Goal: Task Accomplishment & Management: Manage account settings

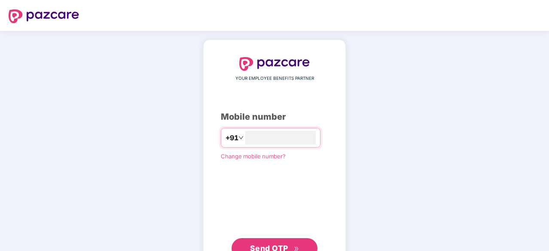
type input "**********"
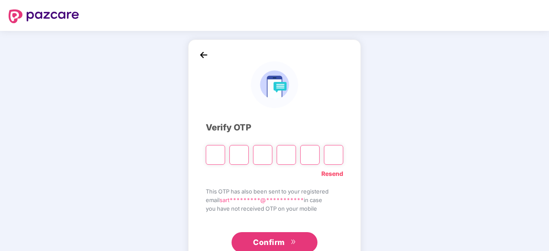
type input "*"
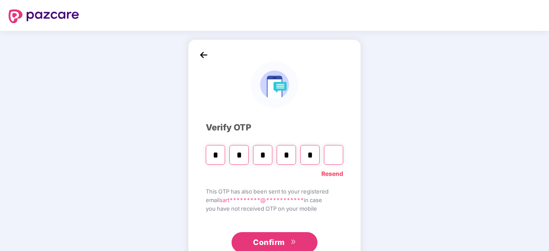
type input "*"
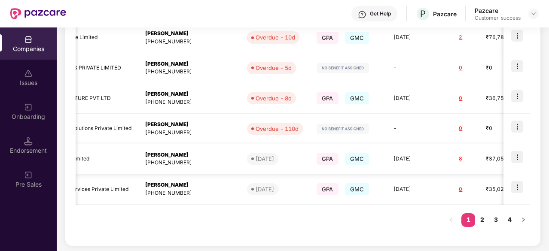
scroll to position [0, 227]
click at [485, 222] on link "2" at bounding box center [482, 220] width 14 height 13
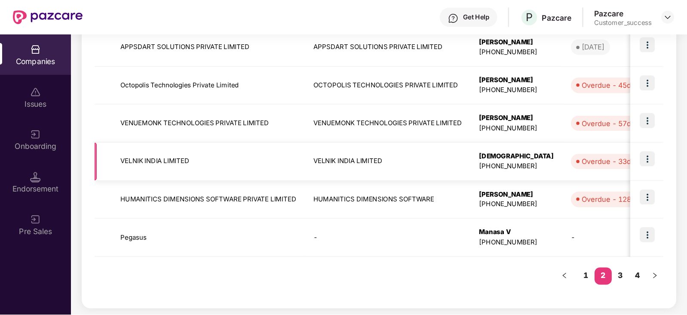
scroll to position [0, 0]
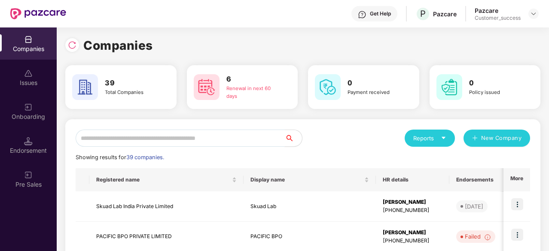
click at [121, 139] on input "text" at bounding box center [180, 138] width 209 height 17
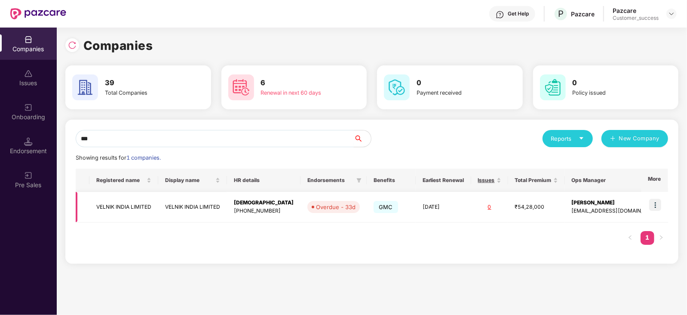
type input "***"
click at [549, 206] on img at bounding box center [655, 205] width 12 height 12
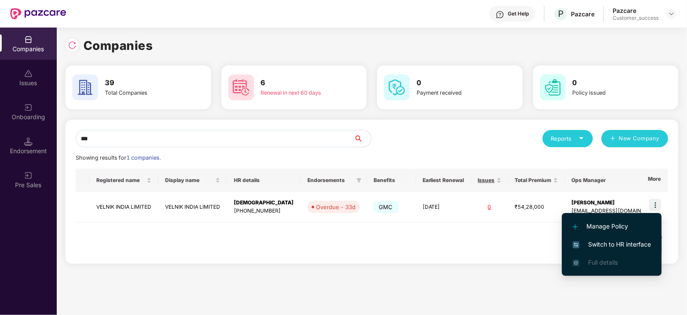
click at [549, 241] on span "Switch to HR interface" at bounding box center [612, 243] width 78 height 9
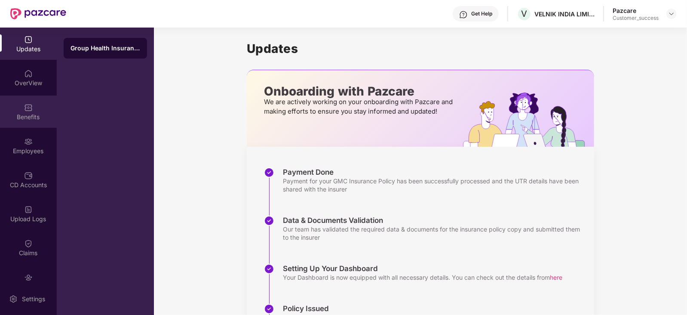
click at [28, 113] on div "Benefits" at bounding box center [28, 117] width 57 height 9
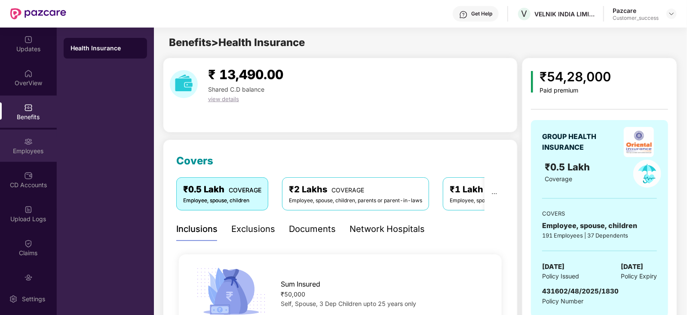
click at [30, 142] on img at bounding box center [28, 141] width 9 height 9
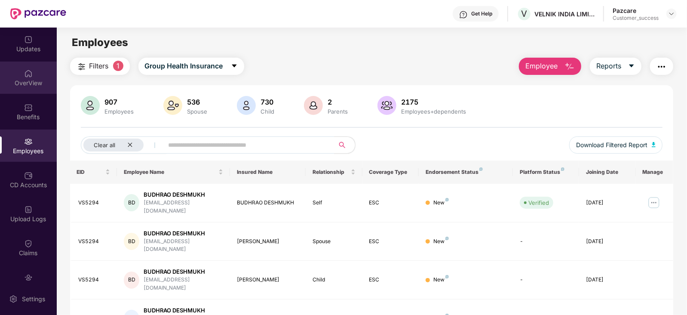
click at [26, 74] on img at bounding box center [28, 73] width 9 height 9
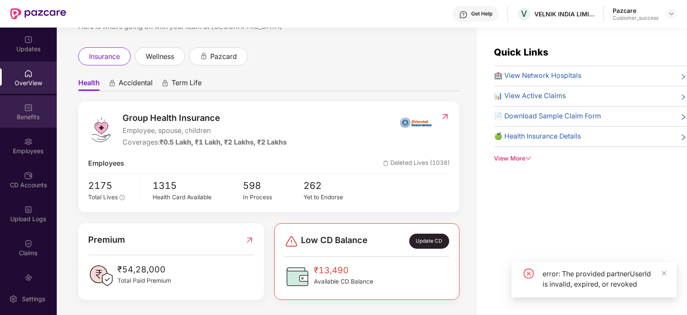
click at [28, 127] on div "Benefits" at bounding box center [28, 111] width 57 height 32
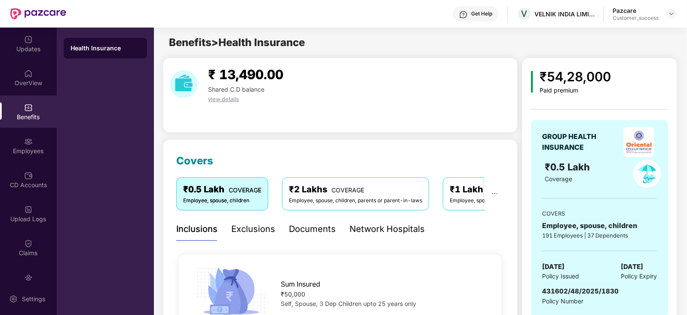
click at [306, 239] on div "Documents" at bounding box center [312, 229] width 47 height 24
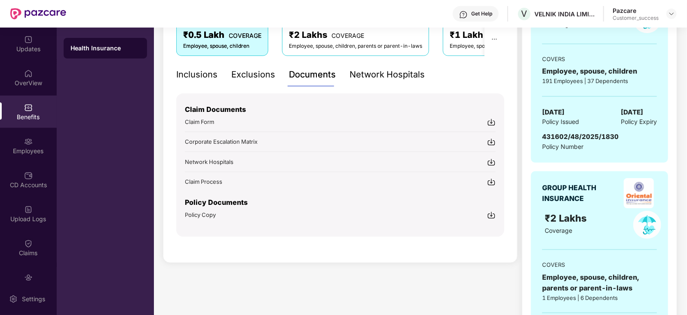
scroll to position [153, 0]
click at [491, 212] on img at bounding box center [491, 216] width 9 height 9
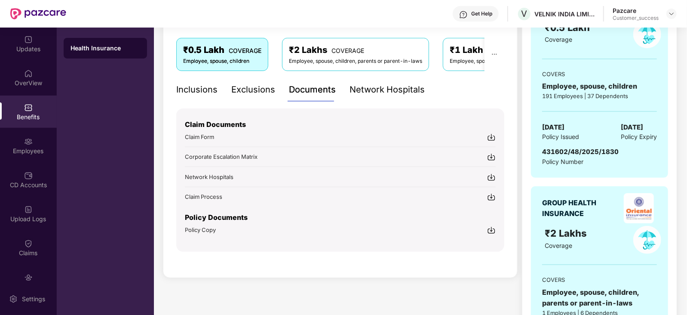
scroll to position [138, 0]
click at [345, 47] on div "₹2 Lakhs COVERAGE" at bounding box center [355, 50] width 133 height 13
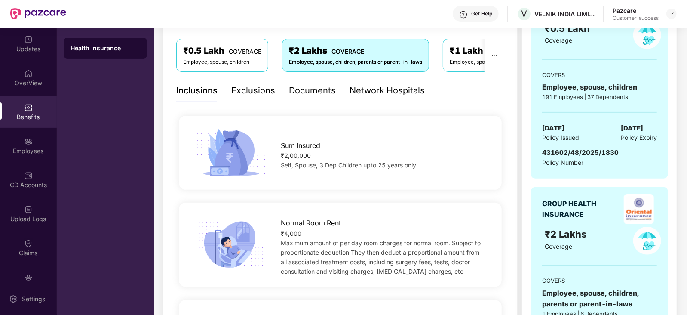
click at [314, 92] on div "Documents" at bounding box center [312, 90] width 47 height 13
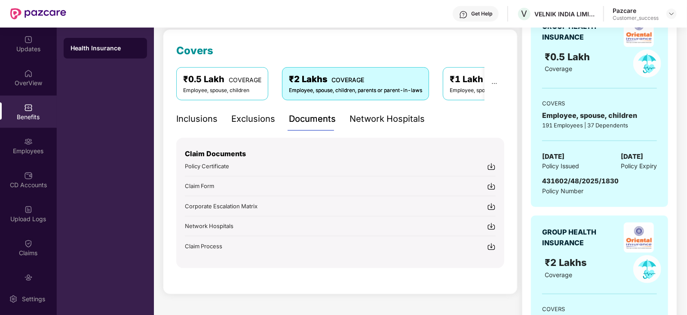
scroll to position [0, 0]
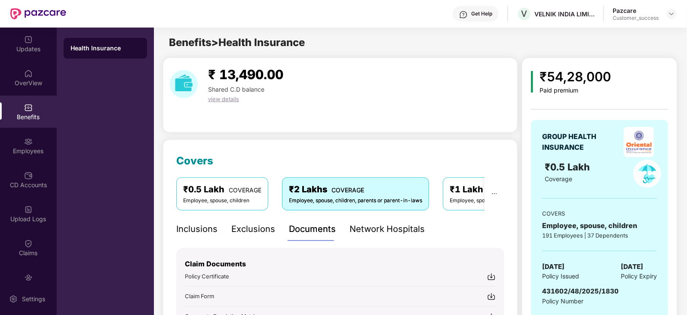
click at [220, 184] on div "₹0.5 Lakh COVERAGE" at bounding box center [222, 189] width 78 height 13
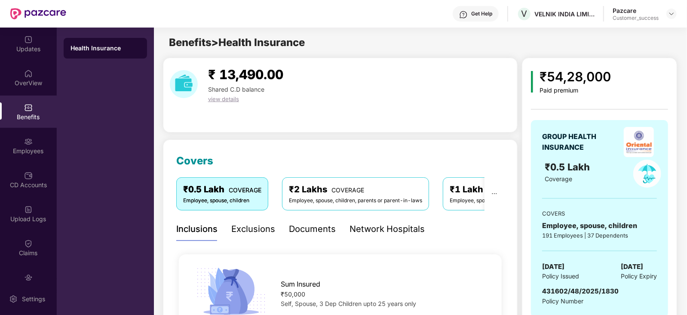
click at [224, 100] on span "view details" at bounding box center [223, 98] width 31 height 7
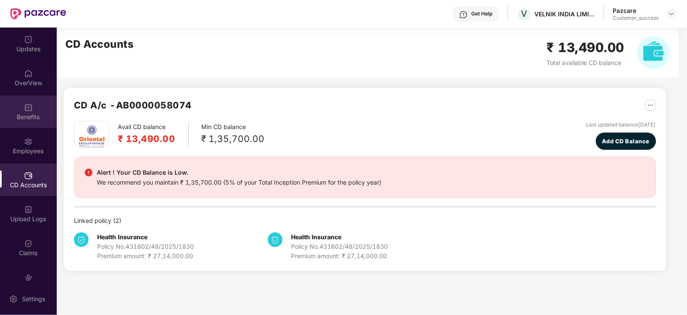
click at [28, 99] on div "Benefits" at bounding box center [28, 111] width 57 height 32
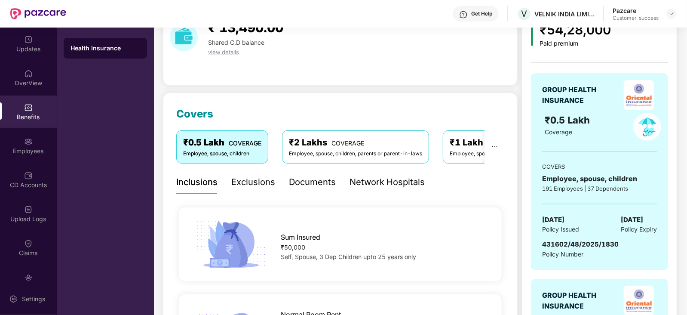
scroll to position [46, 0]
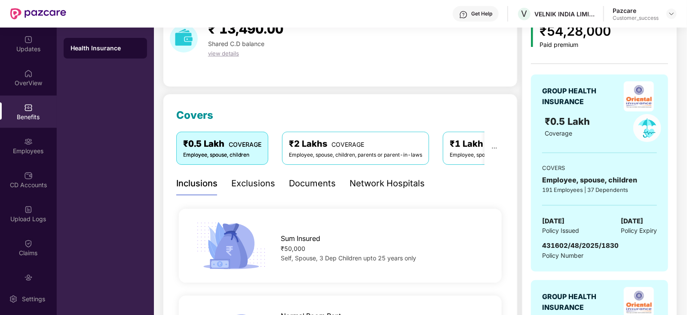
click at [311, 143] on div "₹2 Lakhs COVERAGE" at bounding box center [355, 143] width 133 height 13
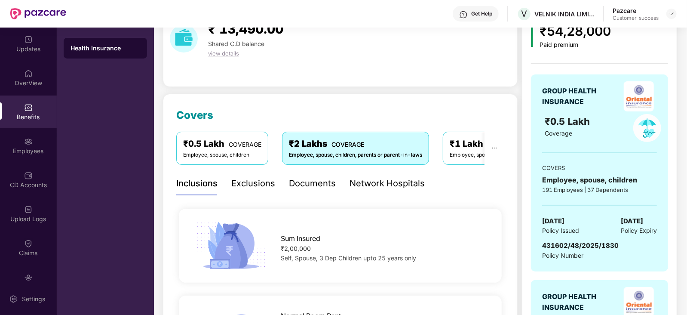
click at [310, 188] on div "Documents" at bounding box center [312, 183] width 47 height 13
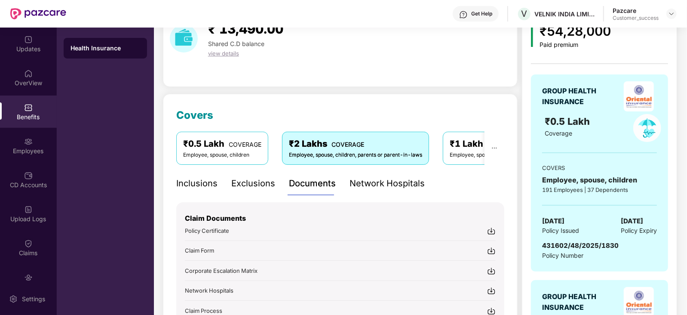
scroll to position [117, 0]
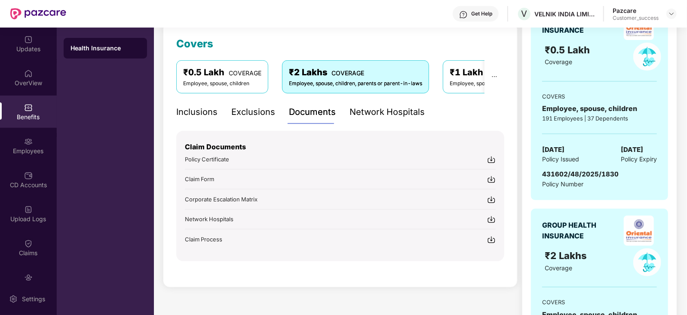
click at [224, 77] on div "₹0.5 Lakh COVERAGE" at bounding box center [222, 72] width 78 height 13
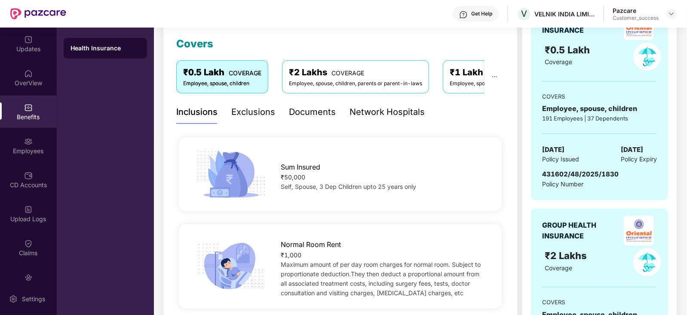
click at [303, 110] on div "Documents" at bounding box center [312, 111] width 47 height 13
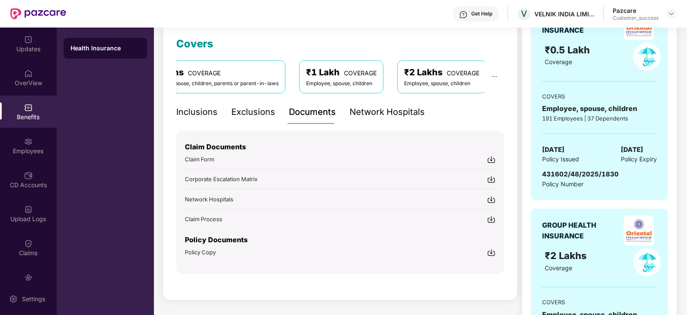
click at [352, 75] on span "COVERAGE" at bounding box center [360, 72] width 33 height 7
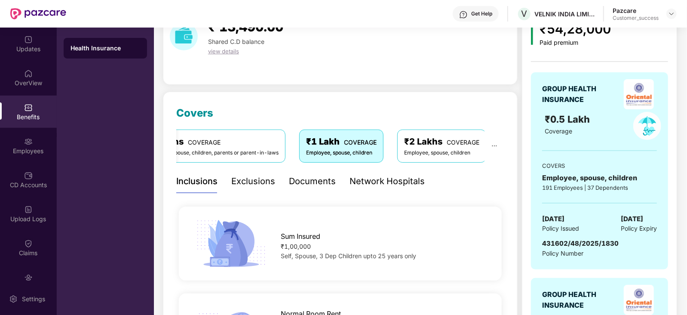
scroll to position [47, 0]
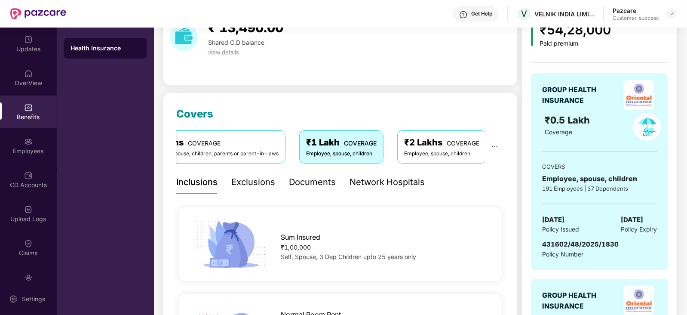
click at [307, 179] on div "Documents" at bounding box center [312, 181] width 47 height 13
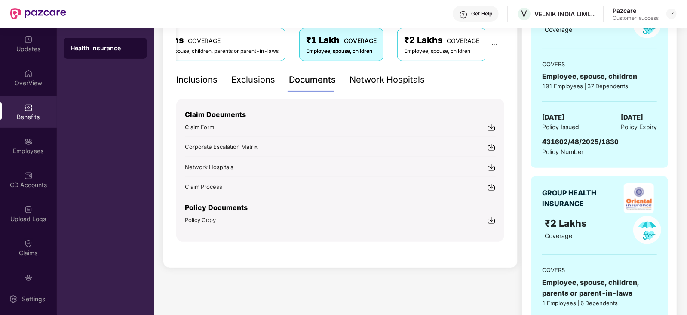
scroll to position [153, 0]
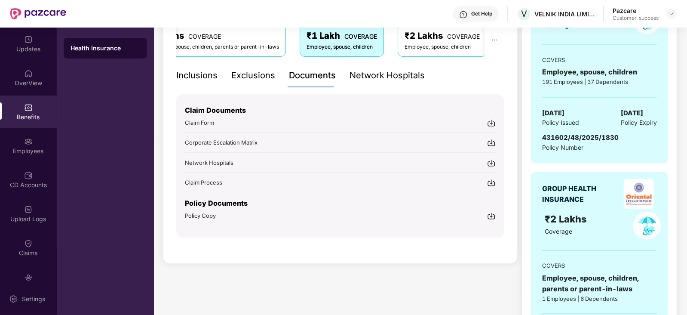
click at [488, 212] on img at bounding box center [491, 216] width 9 height 9
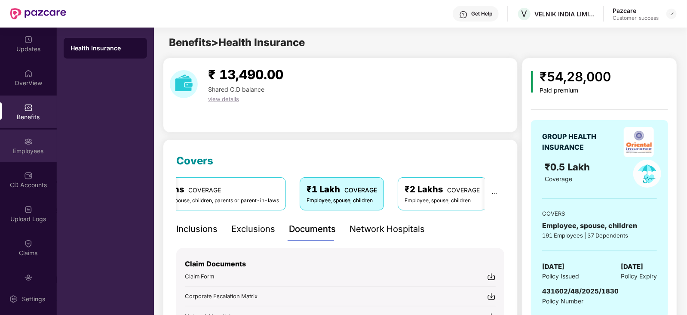
click at [20, 143] on div "Employees" at bounding box center [28, 145] width 57 height 32
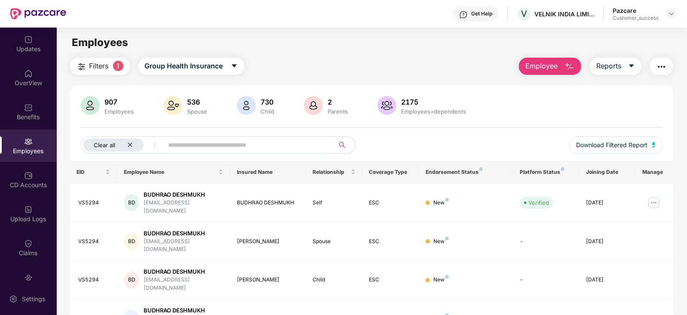
click at [129, 140] on div "Clear all" at bounding box center [113, 144] width 60 height 13
click at [549, 61] on img "button" at bounding box center [661, 66] width 10 height 10
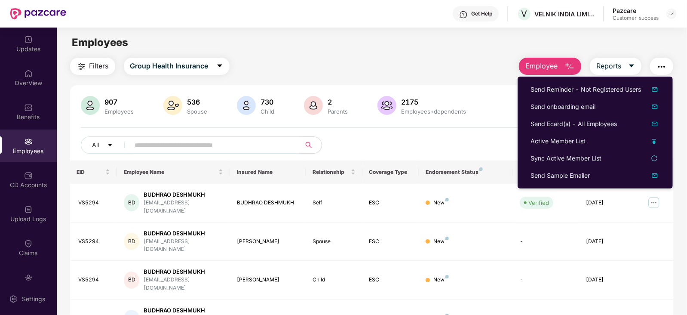
click at [549, 40] on div "Employees" at bounding box center [372, 42] width 630 height 16
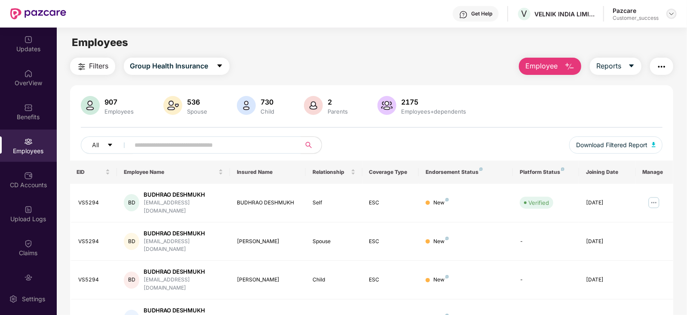
click at [549, 9] on div at bounding box center [671, 14] width 10 height 10
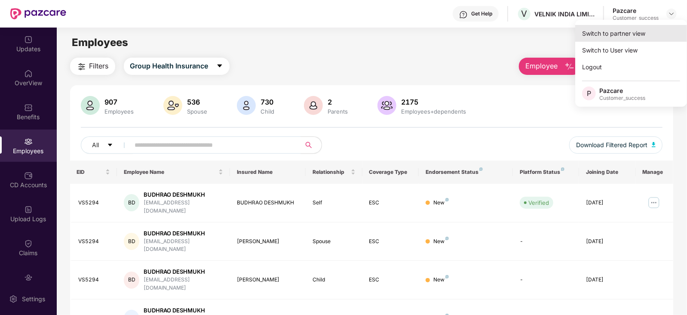
click at [549, 37] on div "Switch to partner view" at bounding box center [631, 33] width 112 height 17
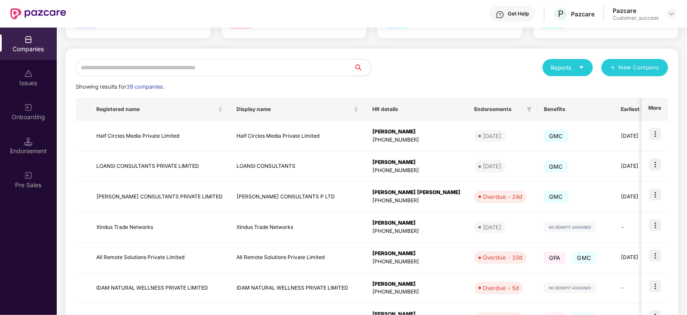
click at [113, 65] on input "text" at bounding box center [215, 67] width 278 height 17
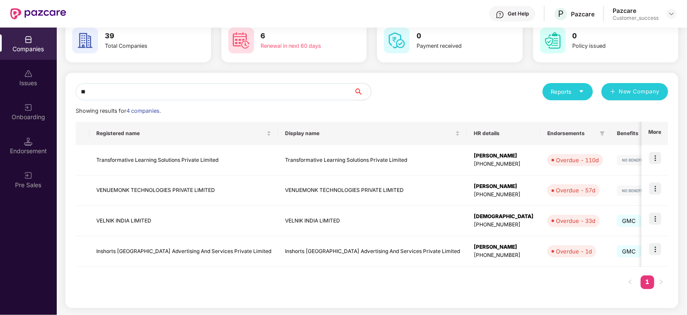
scroll to position [46, 0]
type input "**"
click at [549, 221] on img at bounding box center [655, 219] width 12 height 12
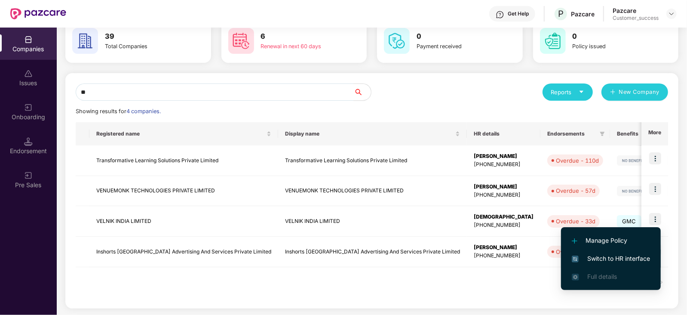
click at [549, 251] on span "Switch to HR interface" at bounding box center [611, 258] width 78 height 9
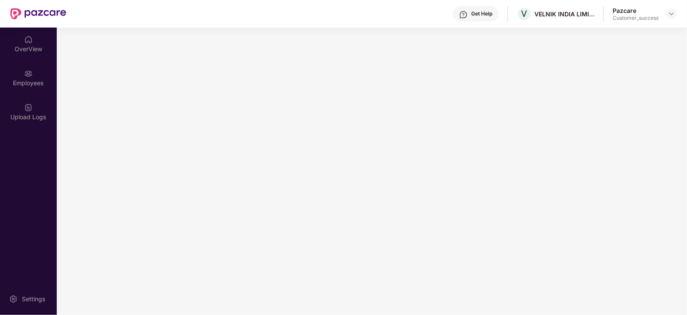
scroll to position [0, 0]
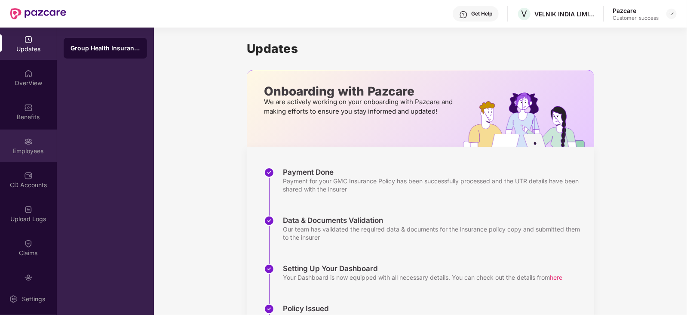
click at [19, 155] on div "Employees" at bounding box center [28, 145] width 57 height 32
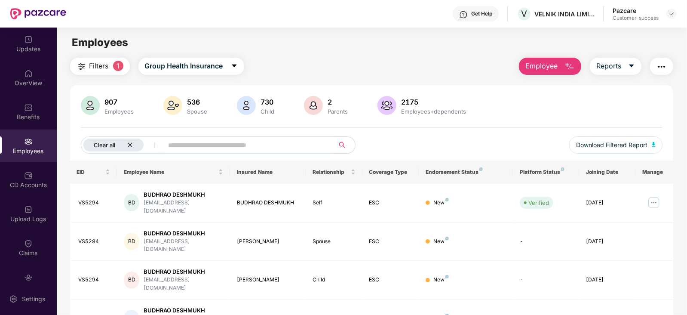
click at [130, 144] on icon "close" at bounding box center [130, 145] width 4 height 4
click at [163, 61] on span "Group Health Insurance" at bounding box center [169, 66] width 78 height 11
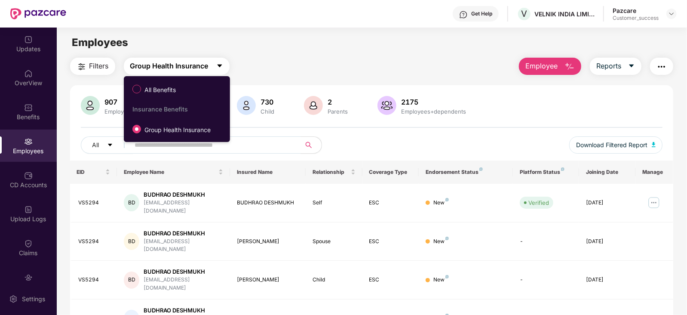
click at [163, 61] on span "Group Health Insurance" at bounding box center [169, 66] width 78 height 11
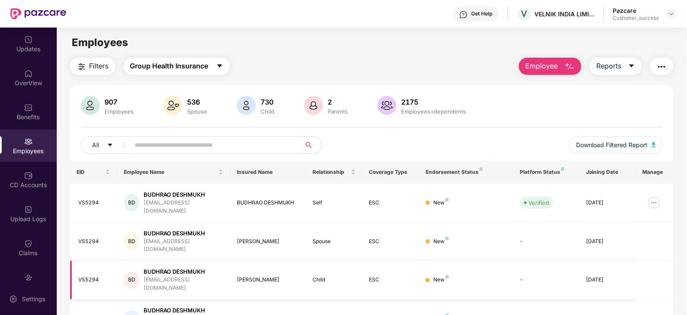
scroll to position [212, 0]
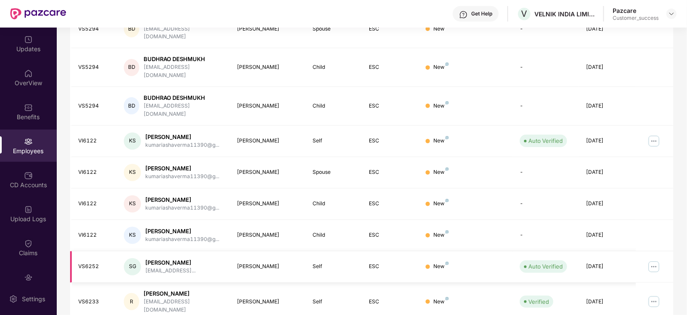
click at [549, 251] on img at bounding box center [654, 267] width 14 height 14
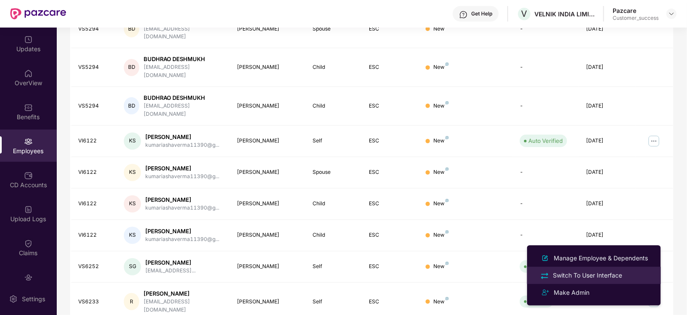
click at [549, 251] on div "Switch To User Interface" at bounding box center [593, 275] width 111 height 10
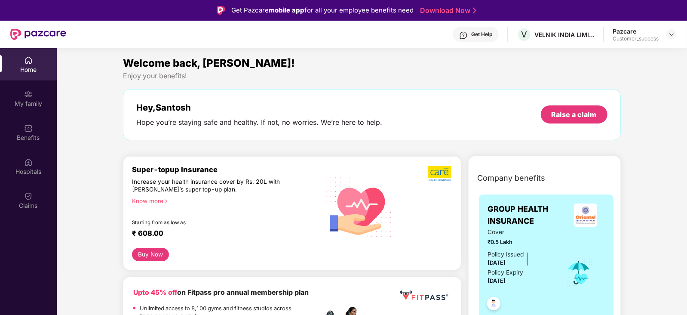
click at [471, 30] on div "Get Help" at bounding box center [476, 34] width 46 height 15
click at [355, 75] on div "Enjoy your benefits!" at bounding box center [371, 75] width 497 height 9
click at [549, 35] on img at bounding box center [671, 34] width 7 height 7
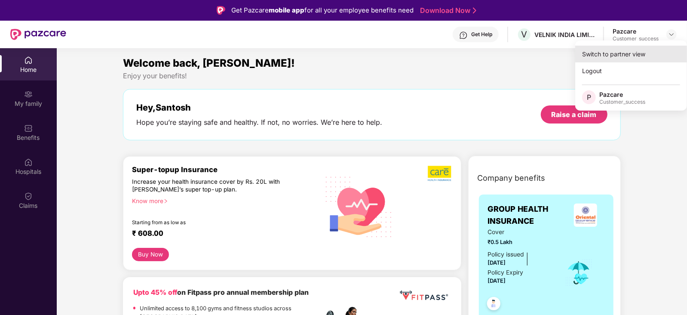
click at [549, 54] on div "Switch to partner view" at bounding box center [631, 54] width 112 height 17
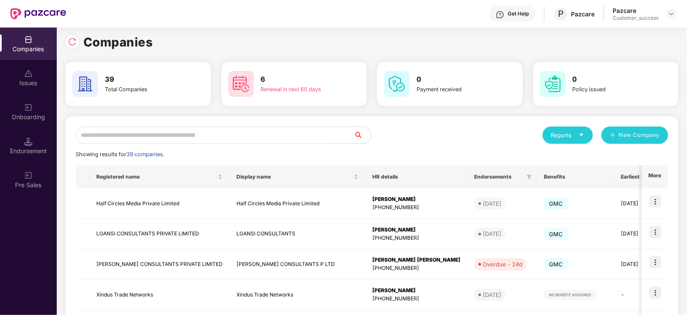
scroll to position [0, 0]
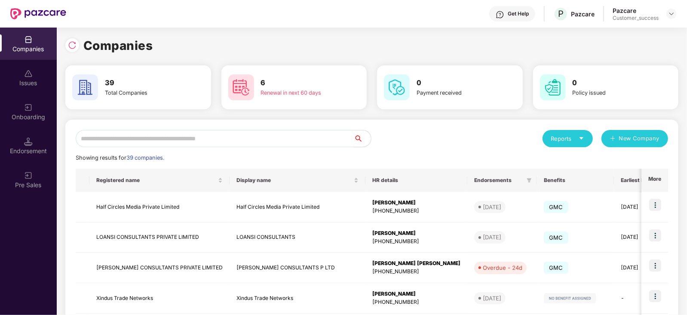
click at [257, 134] on input "text" at bounding box center [215, 138] width 278 height 17
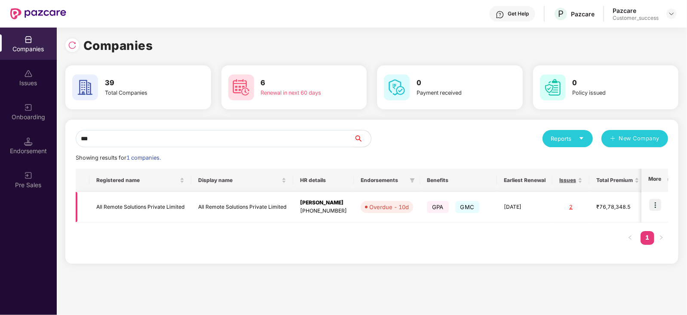
type input "***"
click at [232, 213] on td "All Remote Solutions Private Limited" at bounding box center [242, 207] width 102 height 31
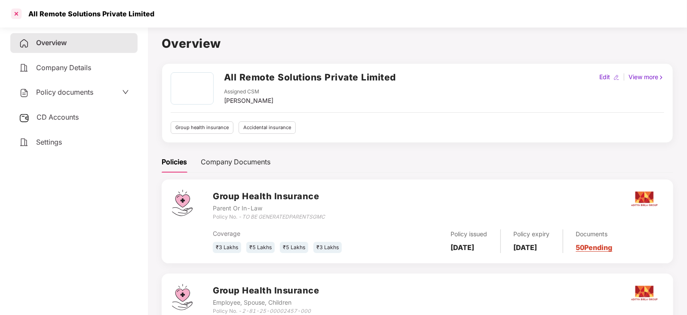
click at [12, 14] on div at bounding box center [16, 14] width 14 height 14
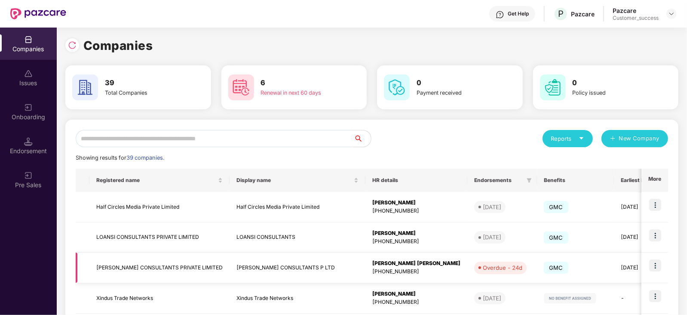
scroll to position [228, 0]
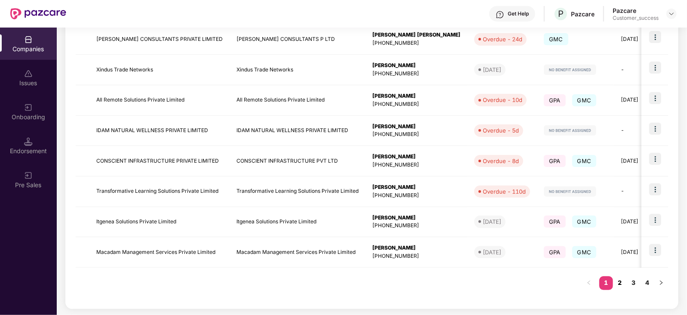
click at [549, 251] on link "2" at bounding box center [620, 282] width 14 height 13
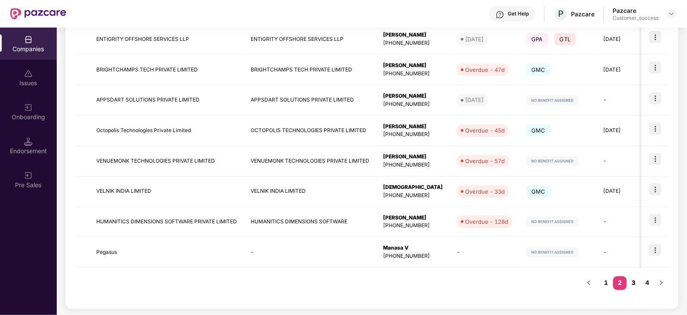
click at [549, 251] on link "3" at bounding box center [634, 282] width 14 height 13
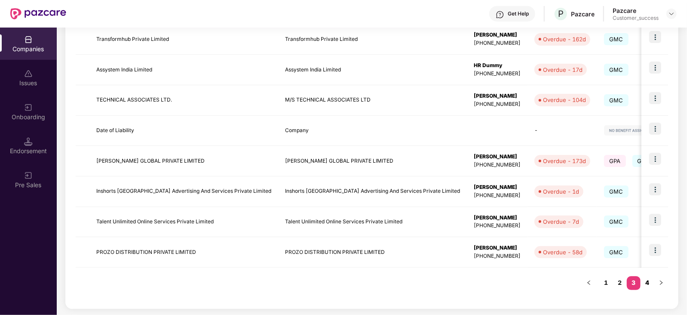
click at [549, 251] on link "4" at bounding box center [648, 282] width 14 height 13
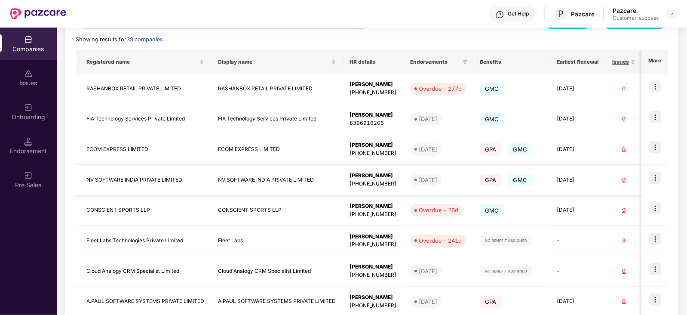
scroll to position [0, 0]
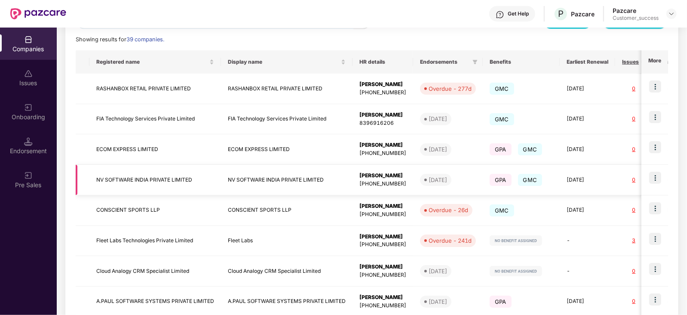
click at [252, 180] on td "NV SOFTWARE INDIA PRIVATE LIMITED" at bounding box center [287, 180] width 132 height 31
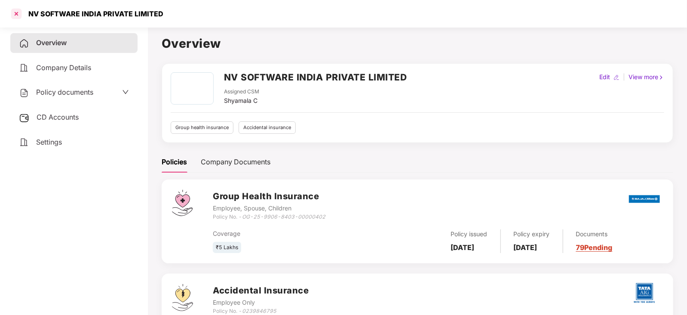
click at [17, 12] on div at bounding box center [16, 14] width 14 height 14
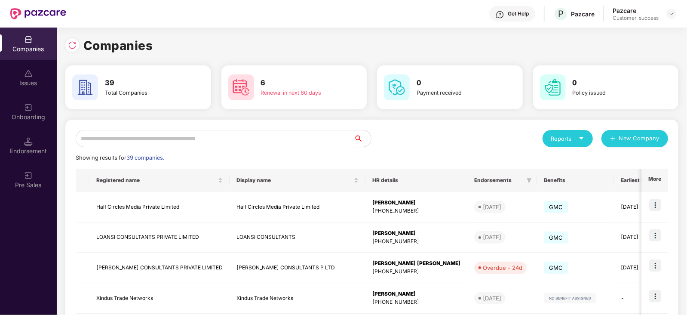
click at [549, 138] on div "Reports" at bounding box center [567, 138] width 33 height 9
click at [549, 158] on div "Companies" at bounding box center [563, 160] width 31 height 9
click at [549, 137] on div "Reports" at bounding box center [567, 138] width 33 height 9
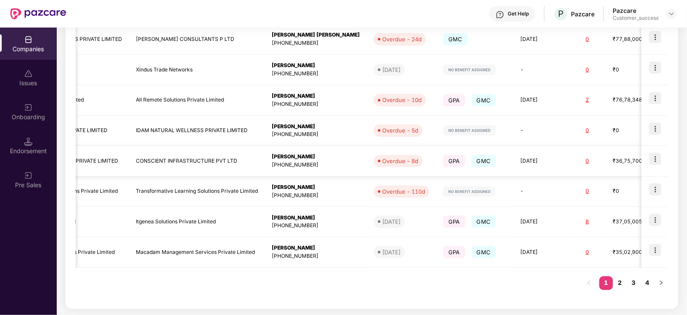
scroll to position [0, 101]
click at [512, 147] on td "[DATE]" at bounding box center [539, 161] width 55 height 31
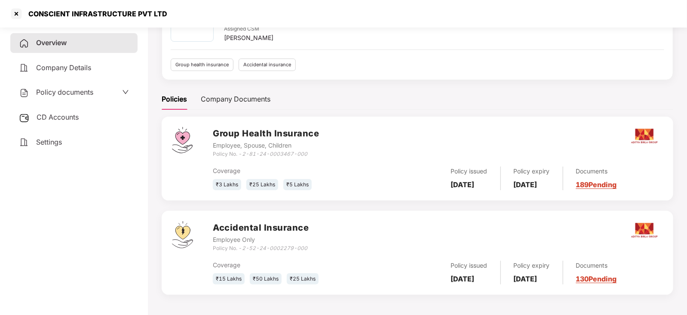
scroll to position [0, 0]
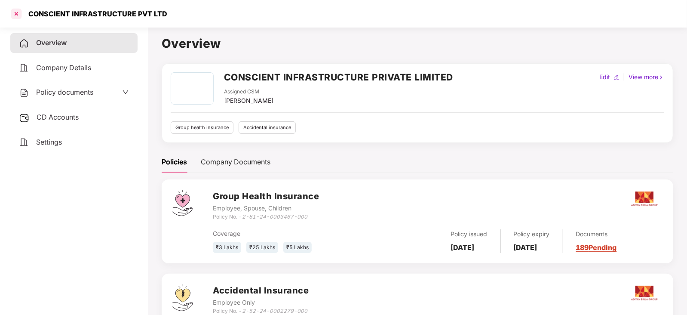
click at [13, 14] on div at bounding box center [16, 14] width 14 height 14
